Goal: Transaction & Acquisition: Obtain resource

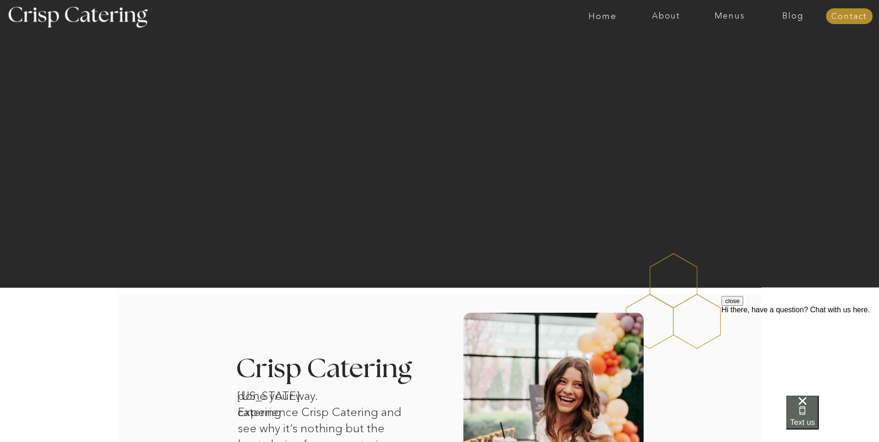
click at [815, 421] on span "Text us" at bounding box center [802, 422] width 25 height 9
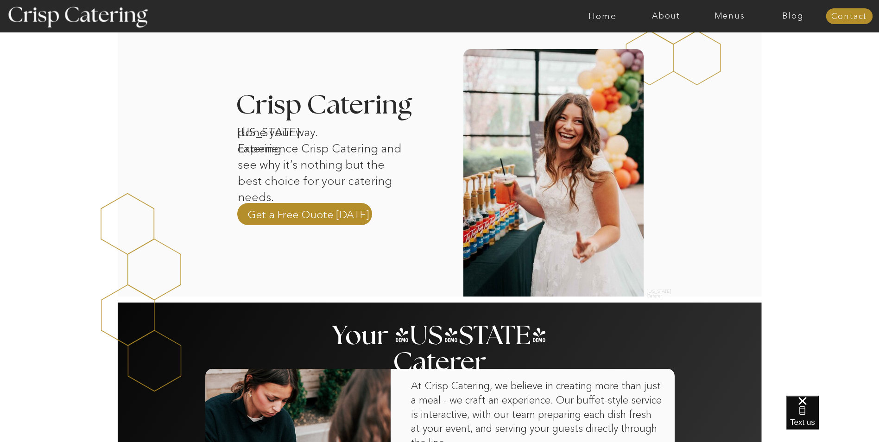
scroll to position [324, 0]
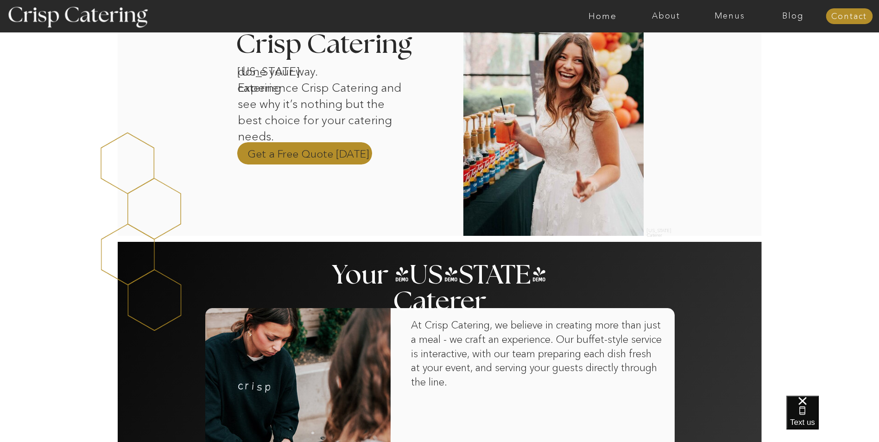
click at [287, 155] on p "Get a Free Quote Today" at bounding box center [309, 153] width 122 height 14
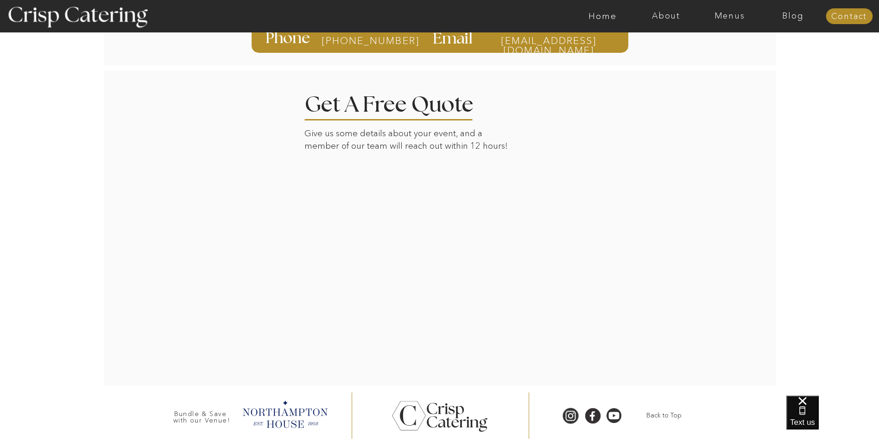
scroll to position [200, 0]
